Goal: Use online tool/utility

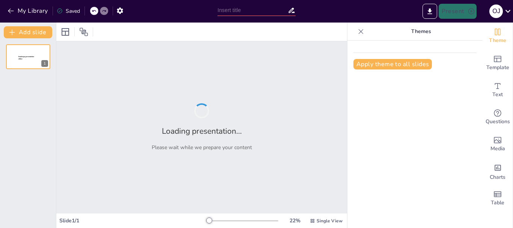
type input "Imported Tema_1._El_Modernismo_y_la_Generación_del_98.ppt"
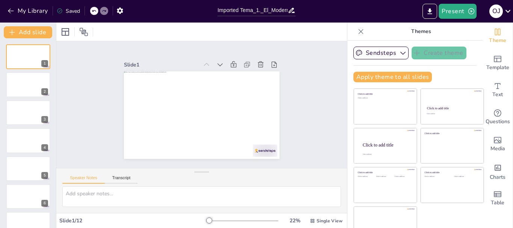
click at [289, 29] on div at bounding box center [201, 32] width 291 height 18
click at [106, 193] on textarea at bounding box center [201, 196] width 279 height 21
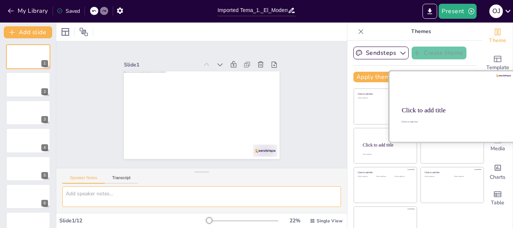
scroll to position [14, 0]
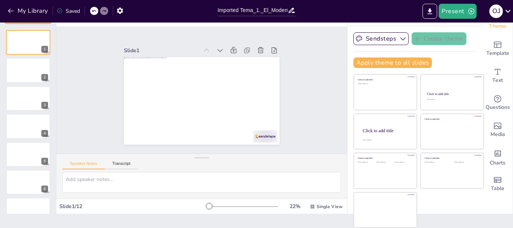
click at [183, 18] on div "My Library Saved" at bounding box center [107, 10] width 214 height 21
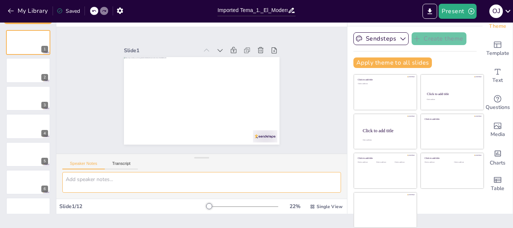
click at [122, 181] on textarea at bounding box center [201, 182] width 279 height 21
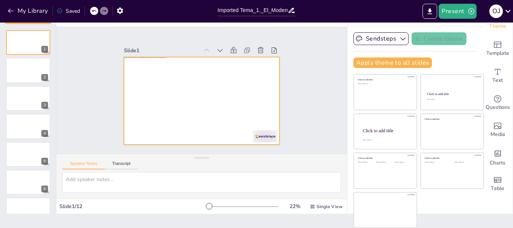
click at [211, 85] on div at bounding box center [201, 100] width 155 height 87
click at [168, 93] on div at bounding box center [201, 100] width 155 height 87
click at [208, 89] on div at bounding box center [201, 100] width 155 height 87
click at [202, 88] on div at bounding box center [201, 100] width 155 height 87
click at [202, 88] on div at bounding box center [191, 87] width 131 height 175
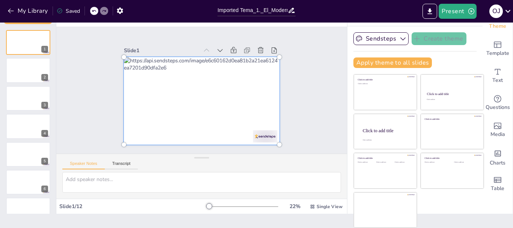
click at [202, 88] on div at bounding box center [201, 100] width 174 height 113
click at [210, 97] on div at bounding box center [201, 100] width 174 height 113
click at [211, 99] on div at bounding box center [201, 100] width 174 height 113
click at [211, 99] on div at bounding box center [201, 101] width 164 height 97
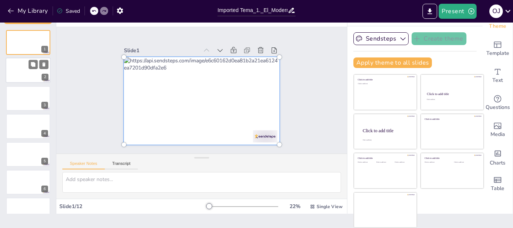
click at [23, 77] on div at bounding box center [28, 71] width 45 height 26
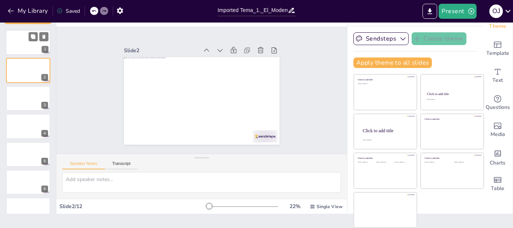
click at [17, 37] on div at bounding box center [28, 43] width 45 height 26
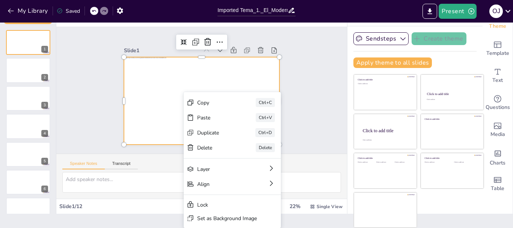
click at [171, 93] on div at bounding box center [201, 100] width 155 height 87
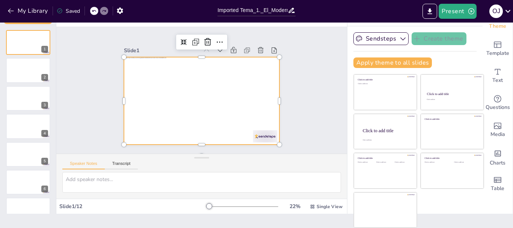
click at [167, 85] on div at bounding box center [201, 100] width 164 height 103
